Goal: Information Seeking & Learning: Learn about a topic

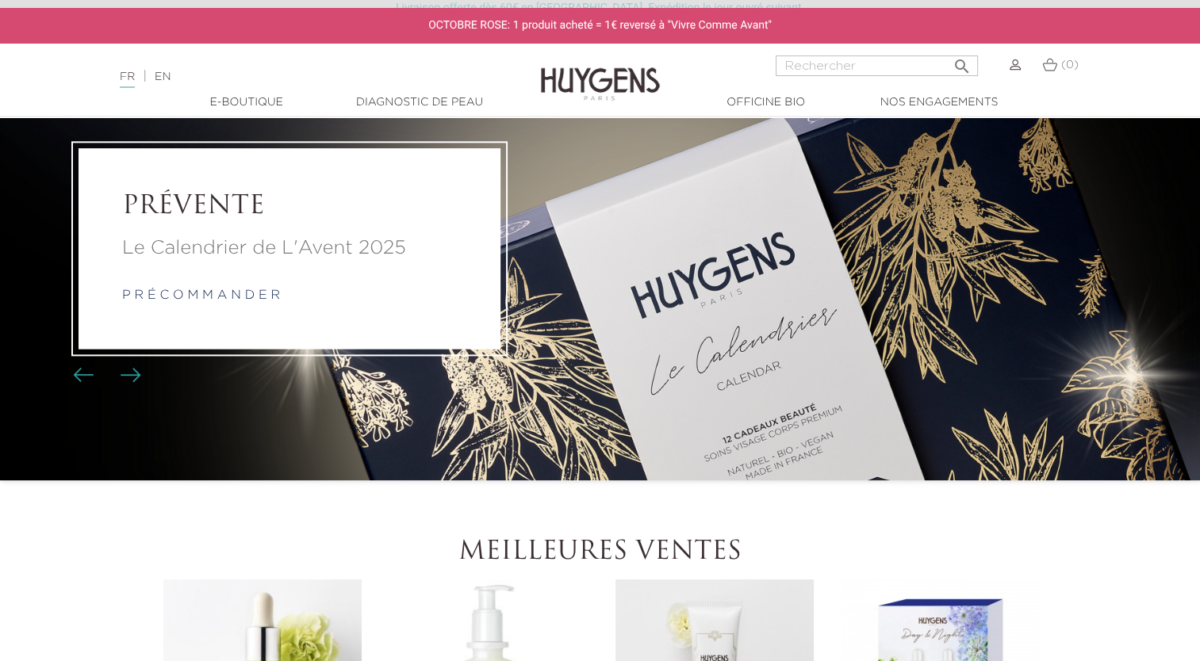
scroll to position [79, 0]
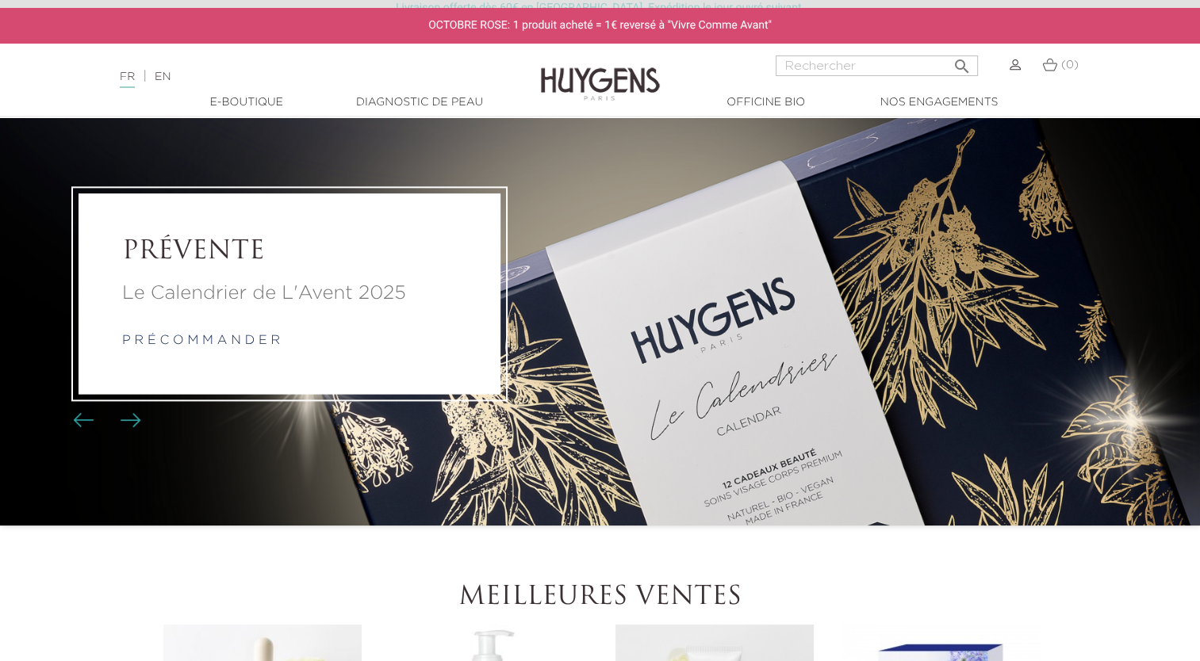
click at [132, 421] on img "Boutons du carrousel" at bounding box center [131, 420] width 21 height 14
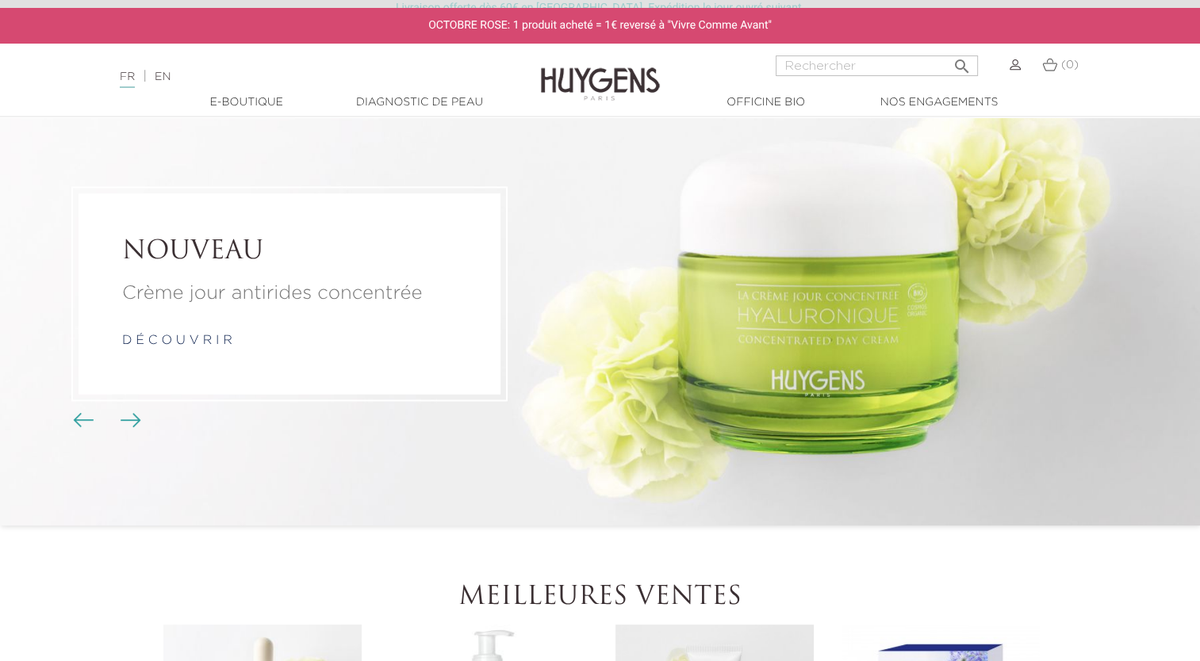
click at [78, 420] on img "Boutons du carrousel" at bounding box center [83, 420] width 21 height 14
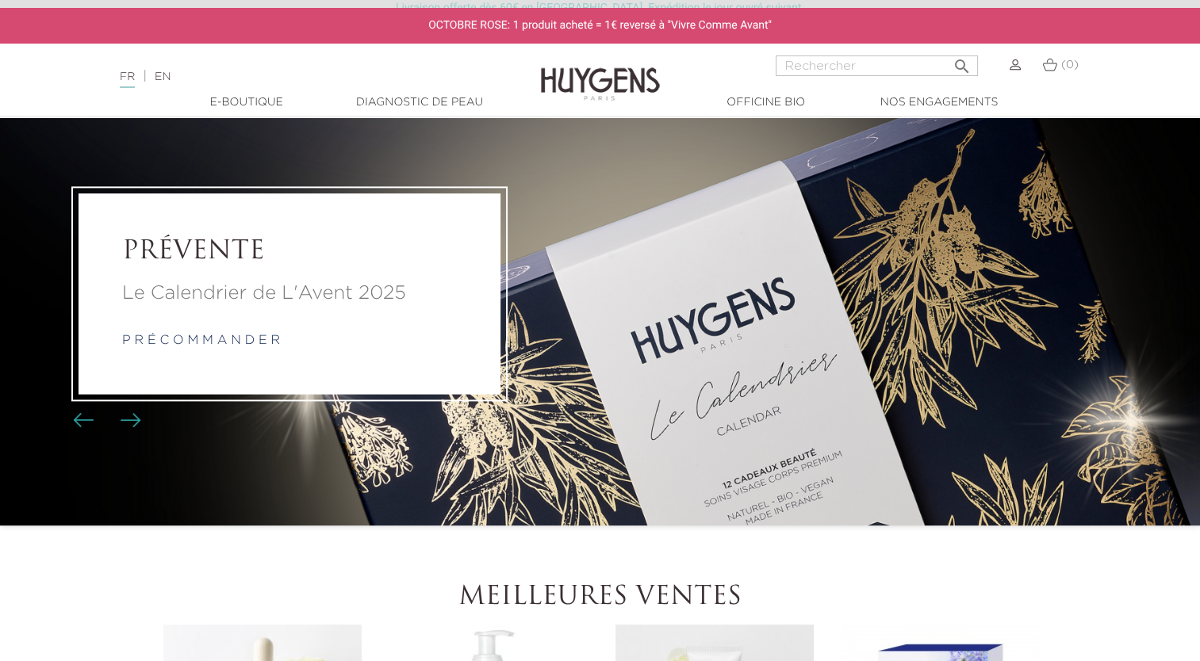
click at [247, 295] on p "Le Calendrier de L'Avent 2025" at bounding box center [289, 294] width 335 height 29
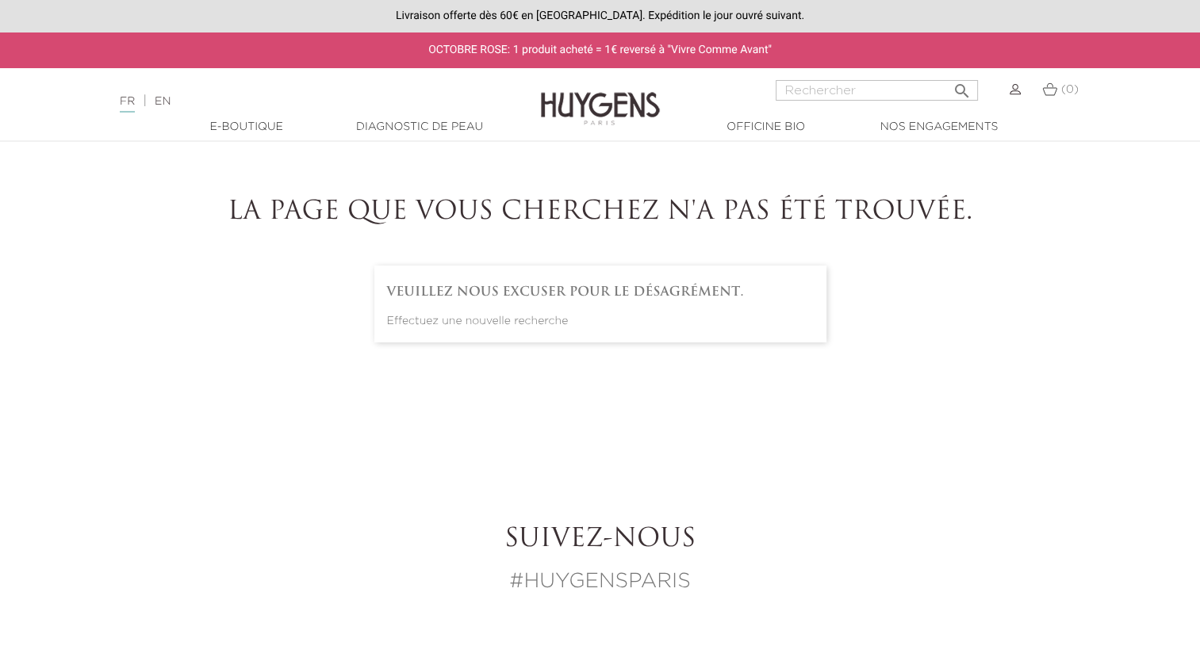
click at [412, 130] on link "Diagnostic de peau" at bounding box center [419, 127] width 159 height 17
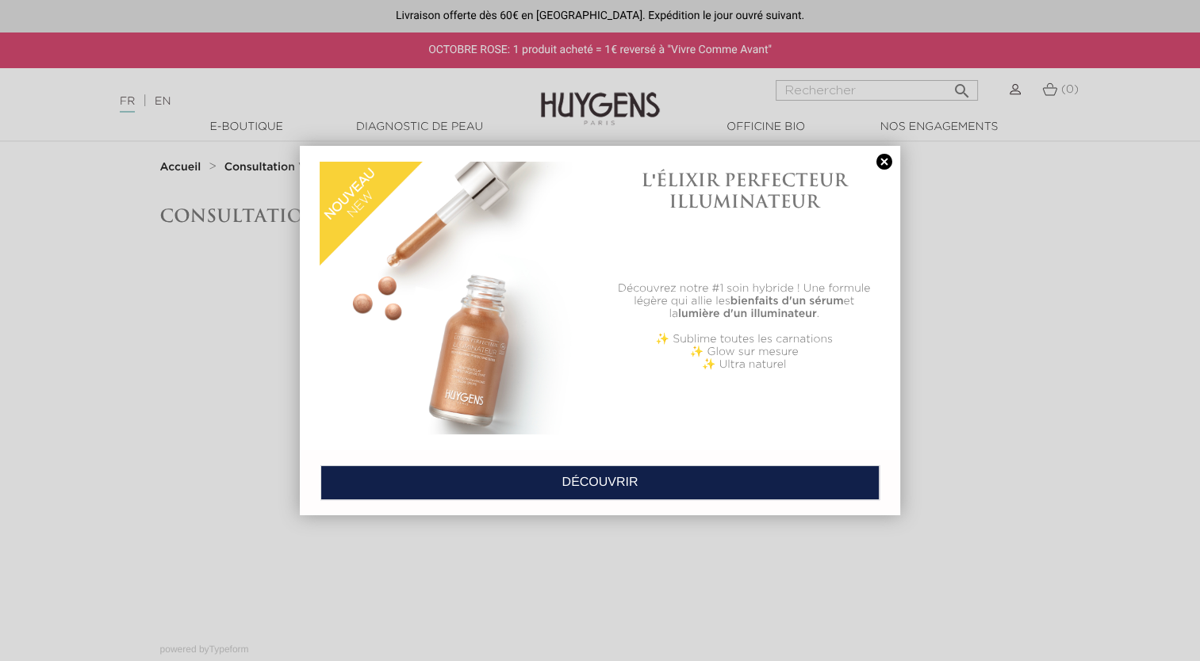
click at [885, 163] on link at bounding box center [884, 162] width 22 height 17
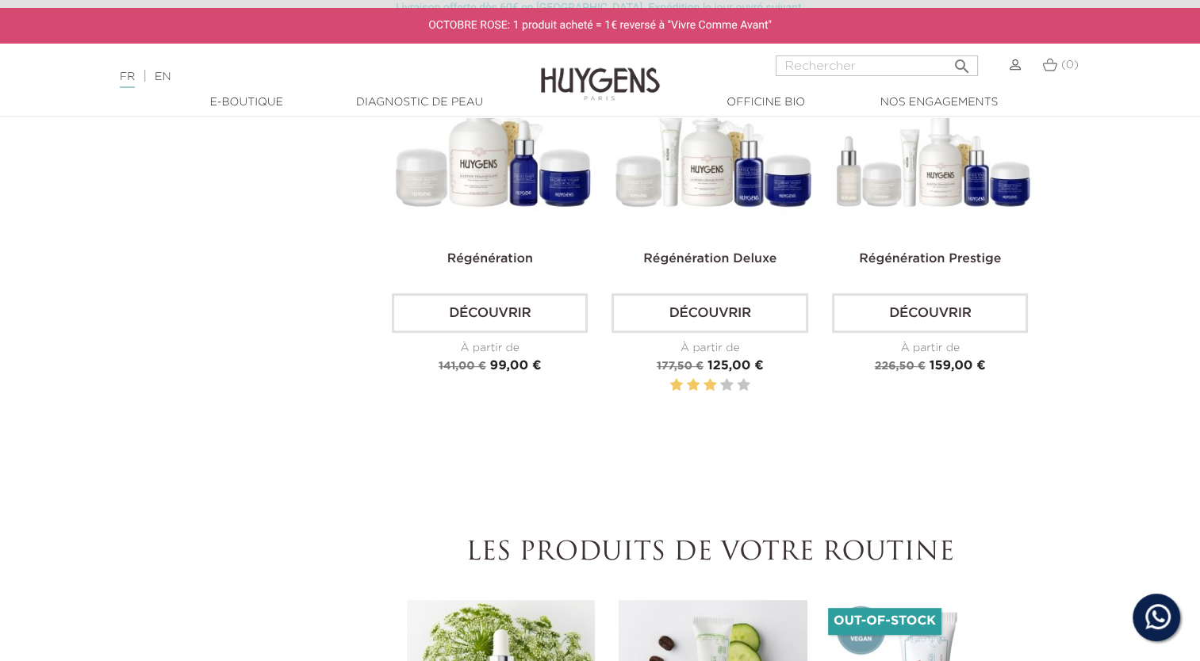
scroll to position [634, 0]
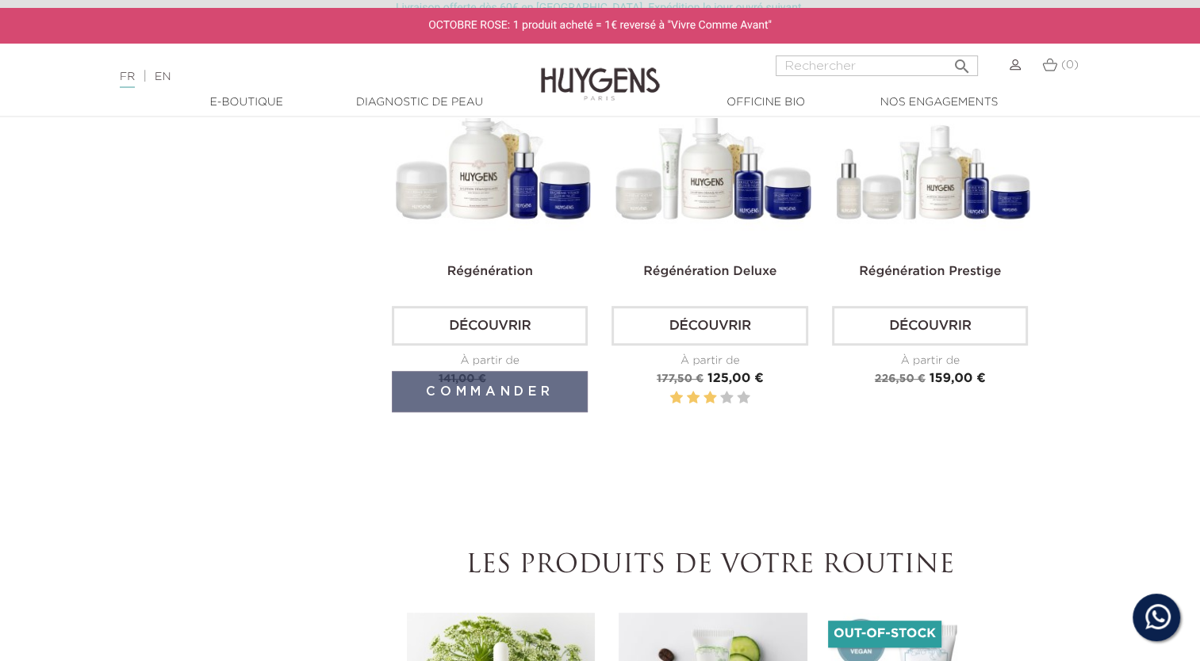
click at [525, 318] on link "Découvrir" at bounding box center [490, 326] width 196 height 40
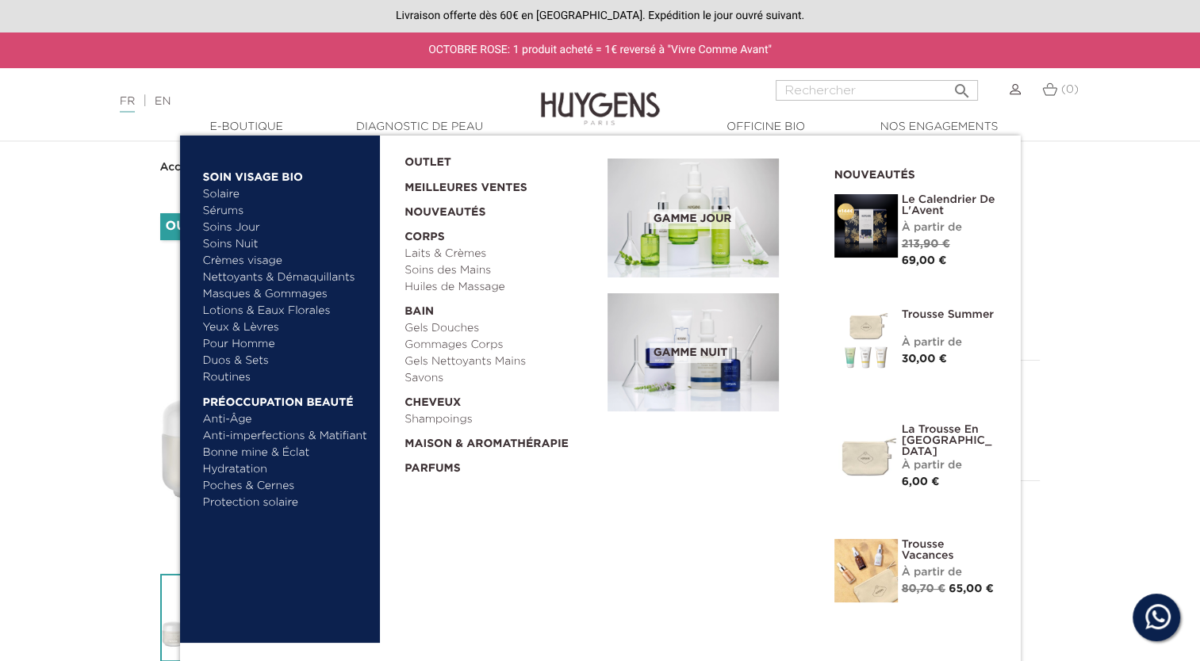
click at [234, 423] on link "Anti-Âge" at bounding box center [286, 420] width 166 height 17
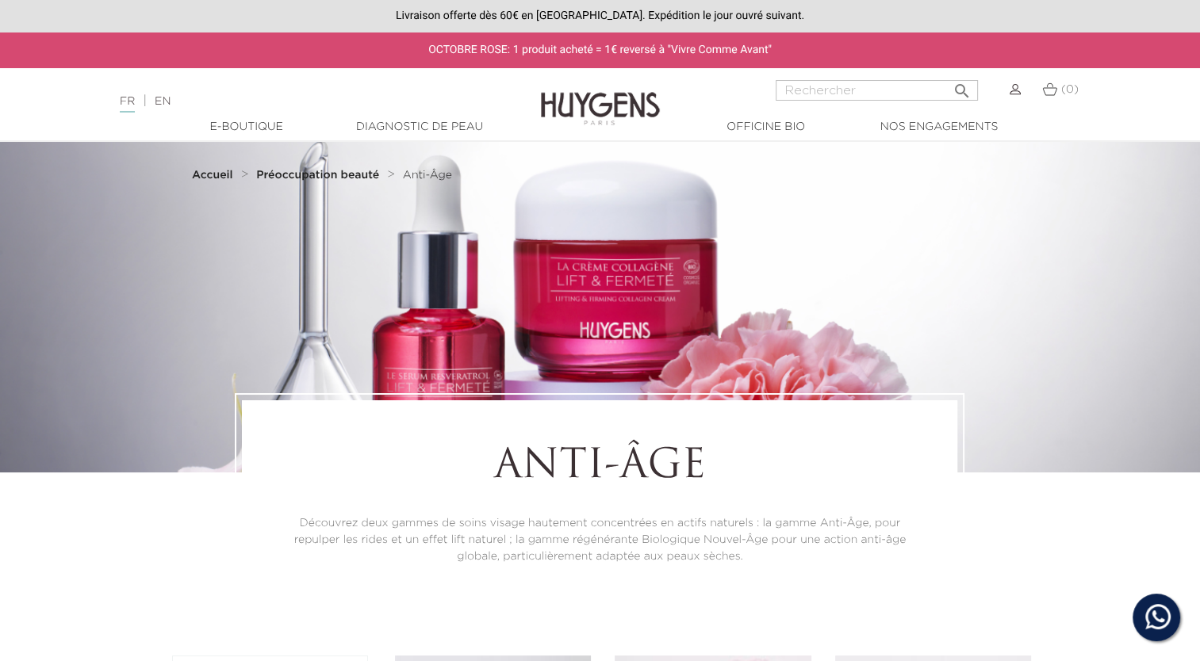
click at [412, 128] on link "Diagnostic de peau" at bounding box center [419, 127] width 159 height 17
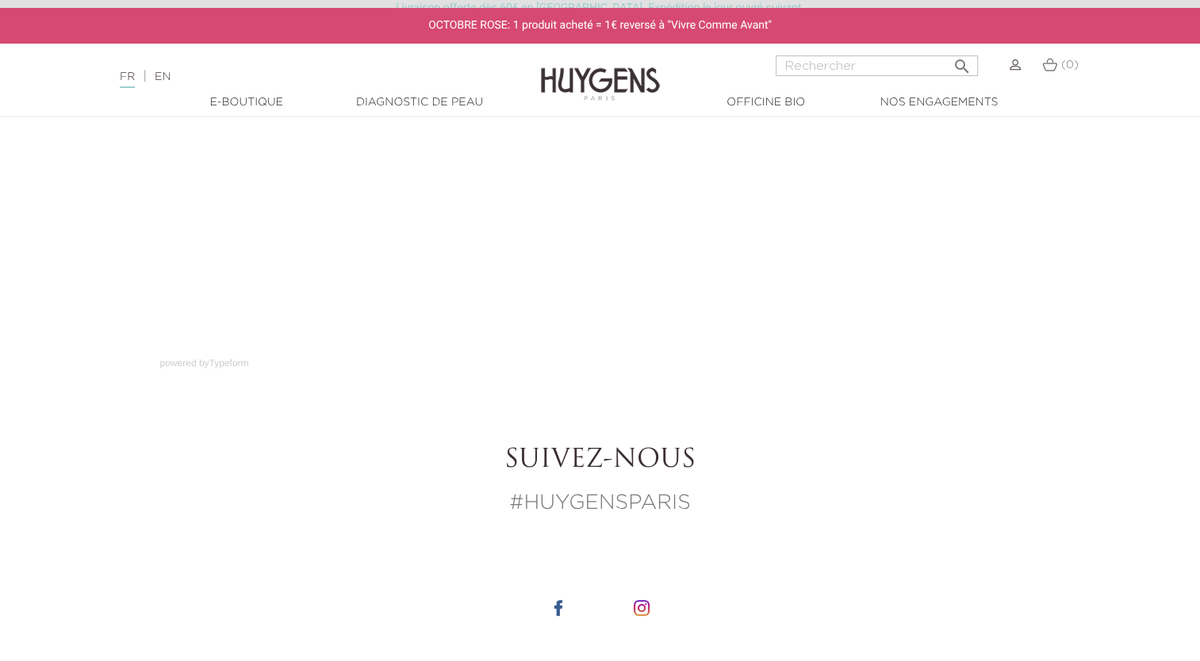
scroll to position [317, 0]
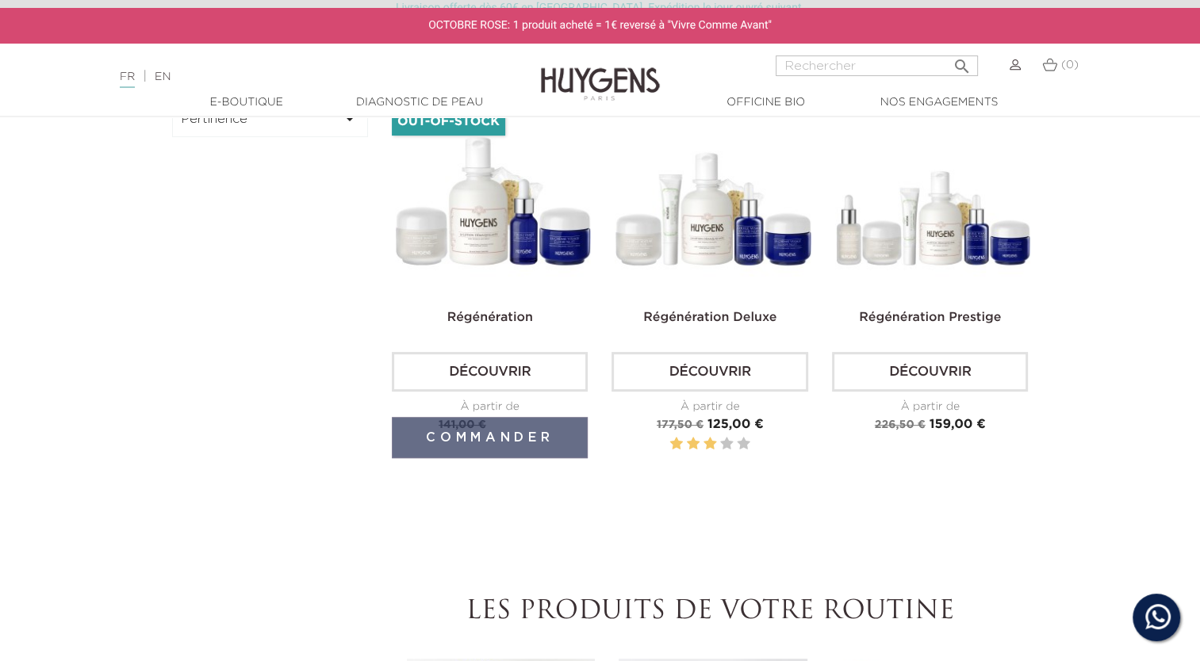
scroll to position [555, 0]
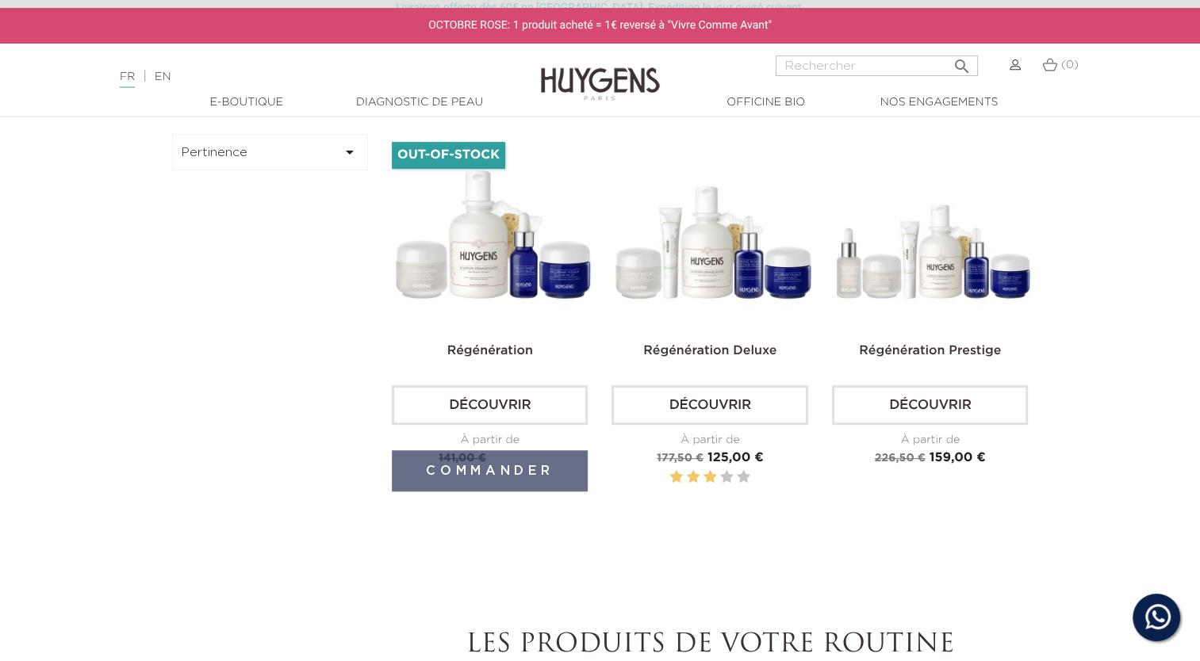
click at [463, 403] on link "Découvrir" at bounding box center [490, 405] width 196 height 40
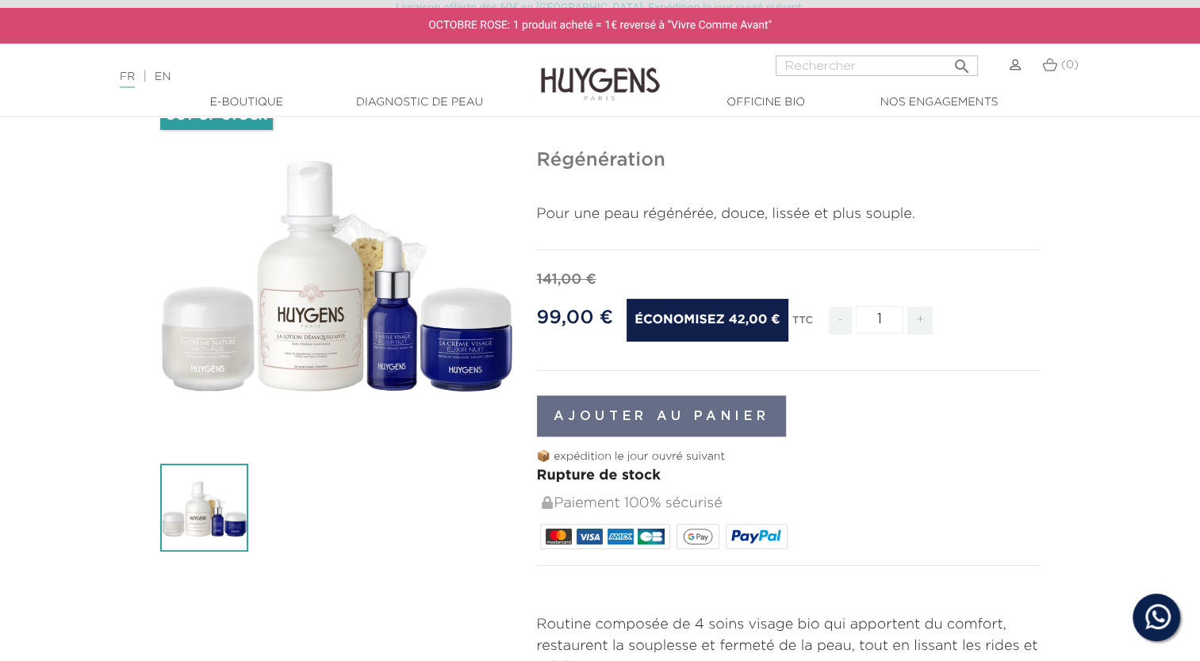
scroll to position [79, 0]
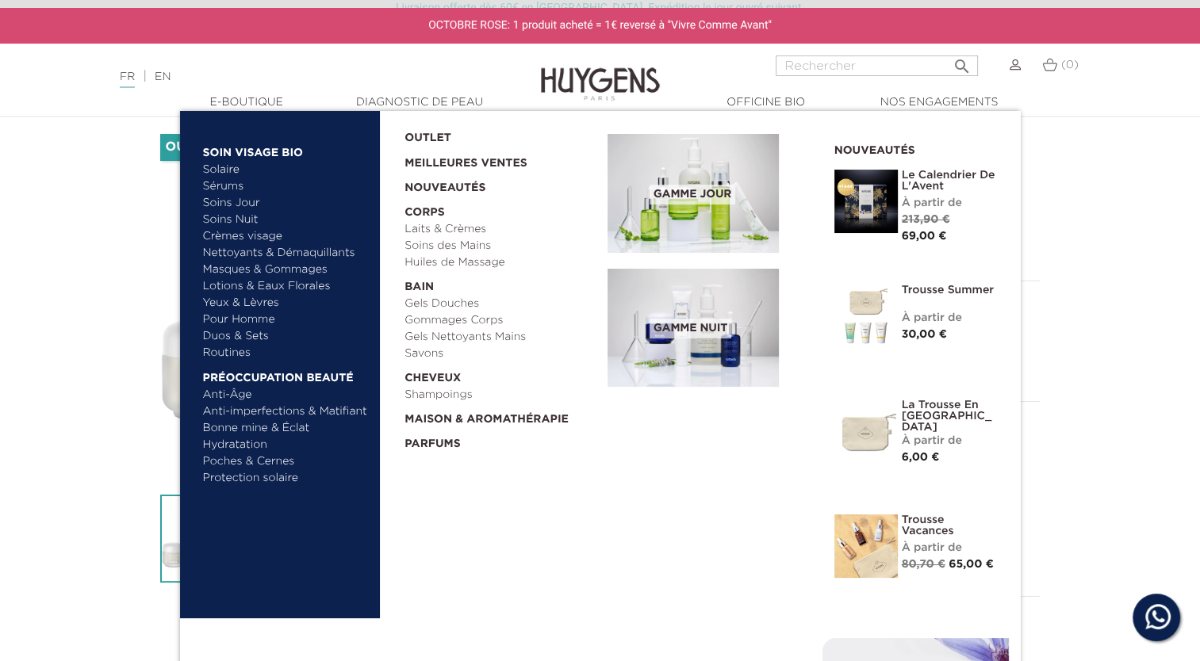
click at [239, 101] on link "  E-Boutique" at bounding box center [246, 102] width 159 height 17
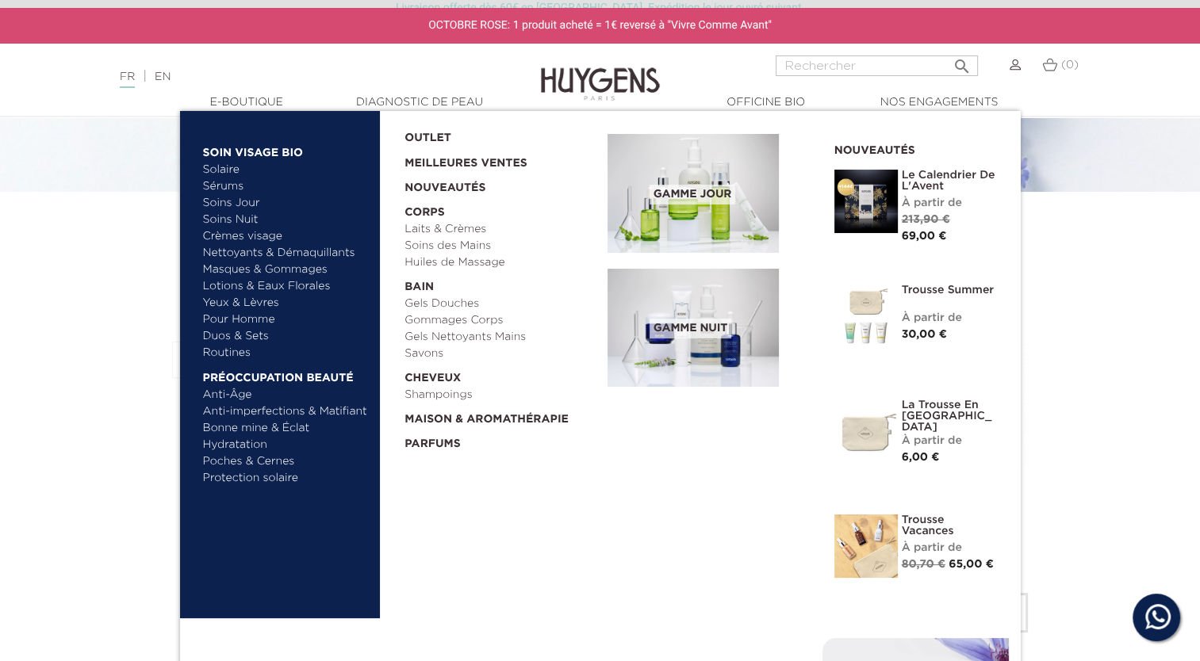
scroll to position [317, 0]
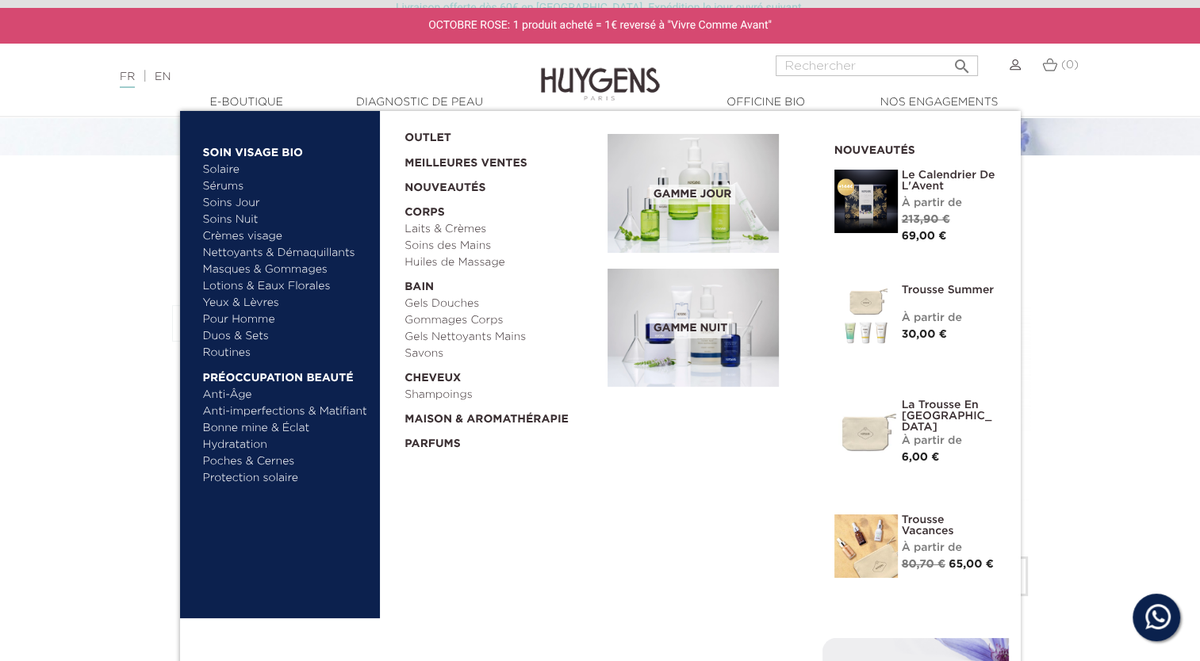
click at [235, 351] on link "Routines" at bounding box center [286, 353] width 166 height 17
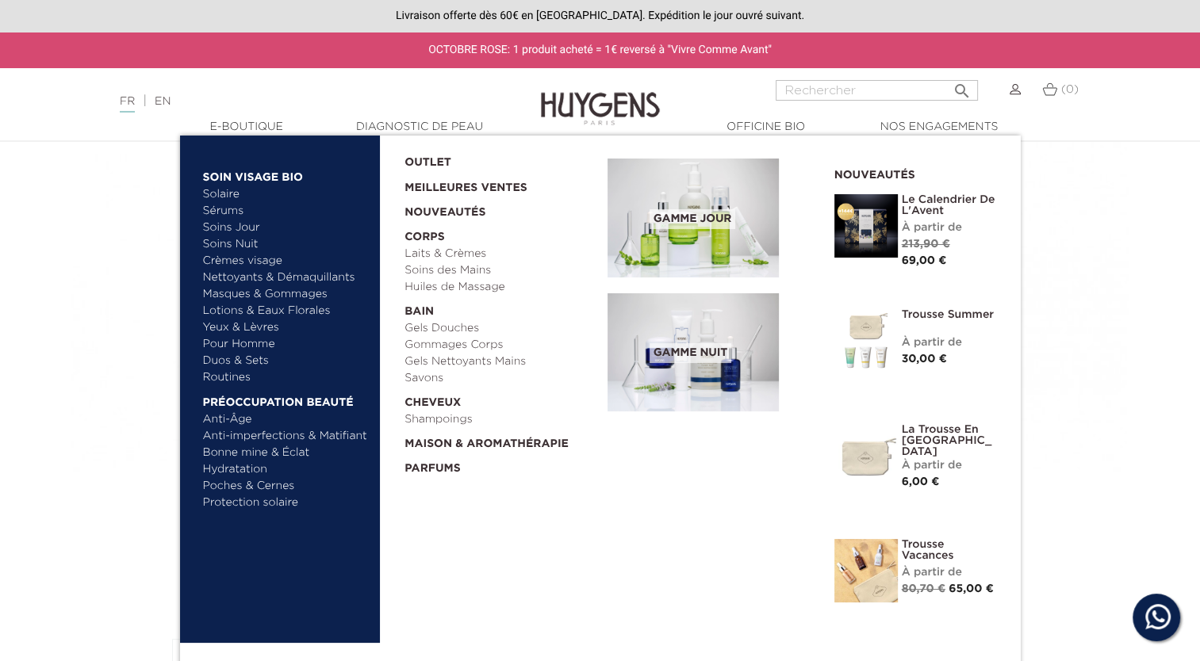
click at [221, 421] on link "Anti-Âge" at bounding box center [286, 420] width 166 height 17
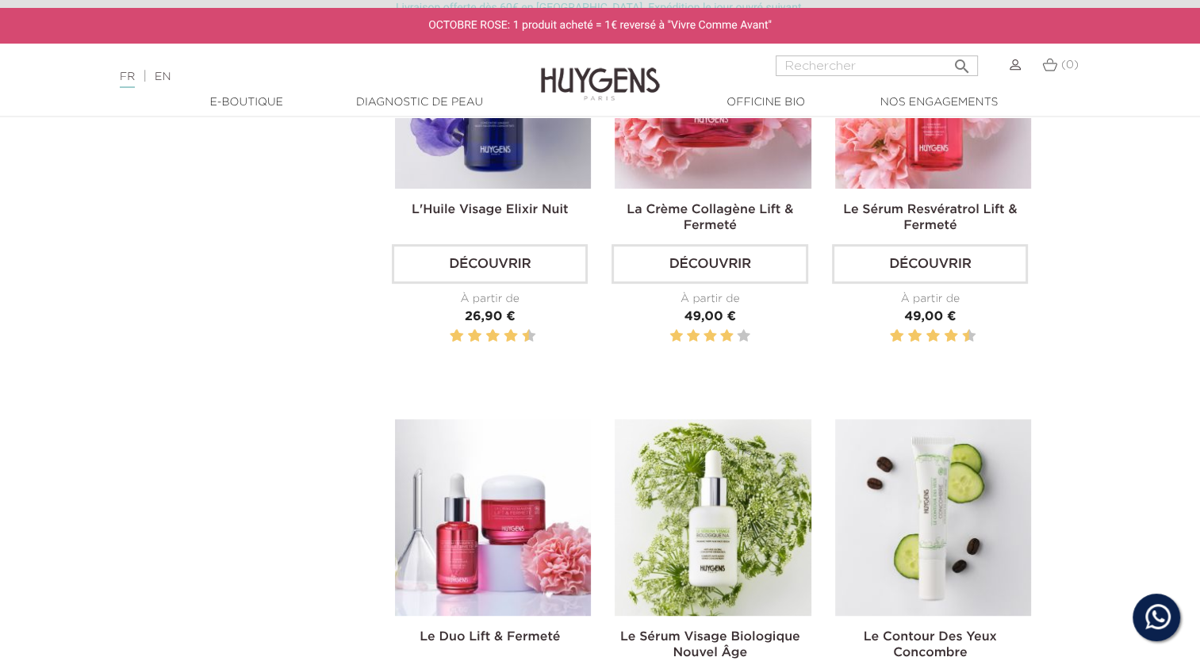
scroll to position [714, 0]
